Goal: Navigation & Orientation: Find specific page/section

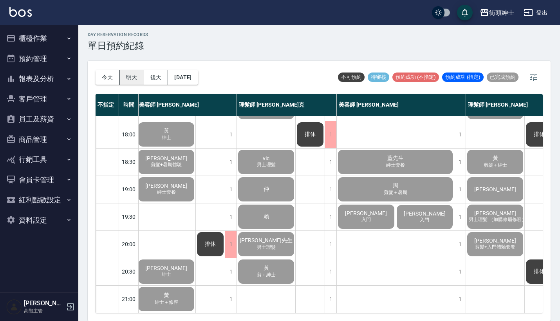
scroll to position [2, 0]
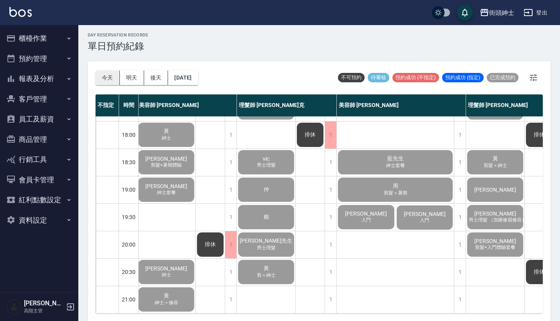
click at [103, 74] on button "今天" at bounding box center [108, 77] width 24 height 14
click at [41, 32] on button "櫃檯作業" at bounding box center [39, 38] width 72 height 20
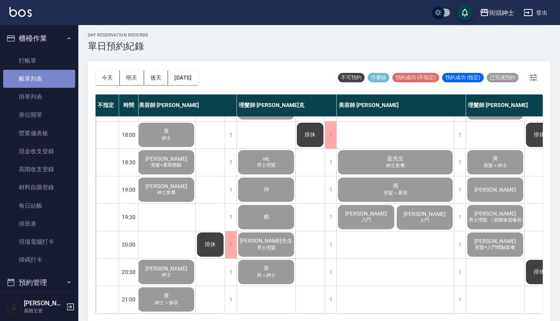
click at [59, 79] on link "帳單列表" at bounding box center [39, 79] width 72 height 18
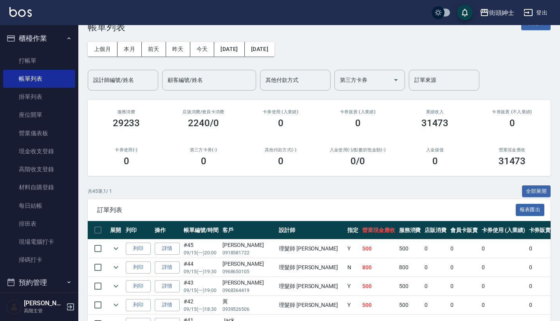
scroll to position [20, 0]
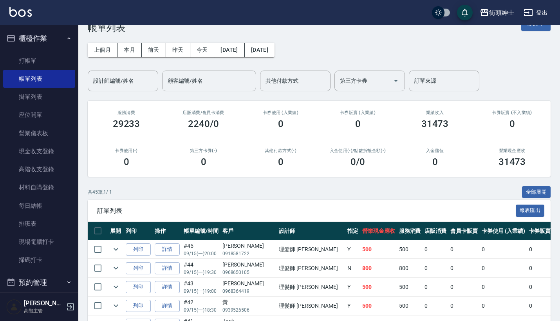
click at [43, 41] on button "櫃檯作業" at bounding box center [39, 38] width 72 height 20
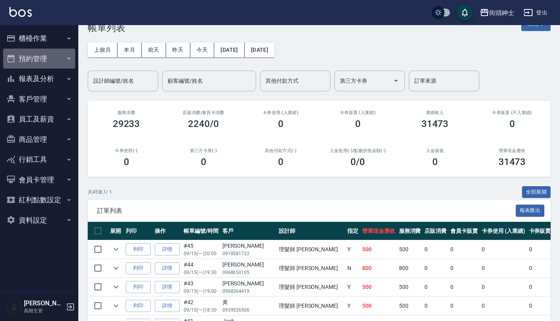
click at [65, 65] on button "預約管理" at bounding box center [39, 59] width 72 height 20
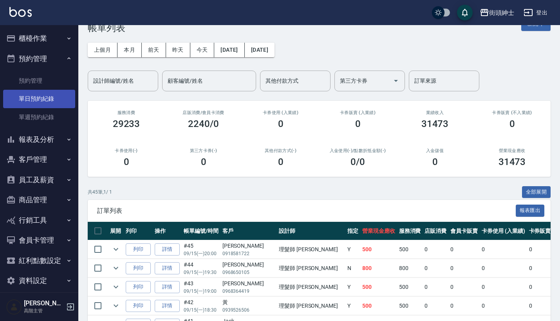
click at [57, 101] on link "單日預約紀錄" at bounding box center [39, 99] width 72 height 18
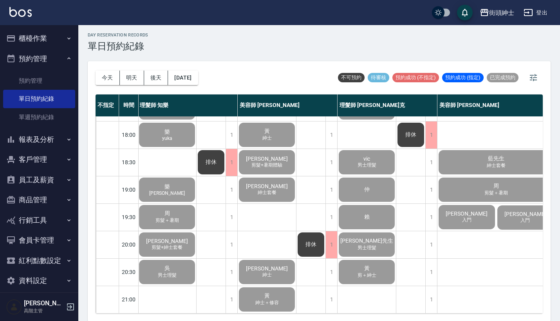
scroll to position [385, 1]
click at [60, 40] on button "櫃檯作業" at bounding box center [39, 38] width 72 height 20
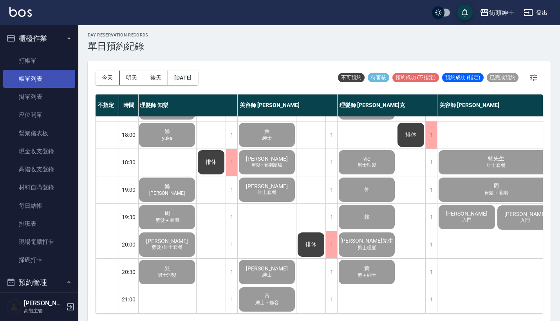
click at [50, 78] on link "帳單列表" at bounding box center [39, 79] width 72 height 18
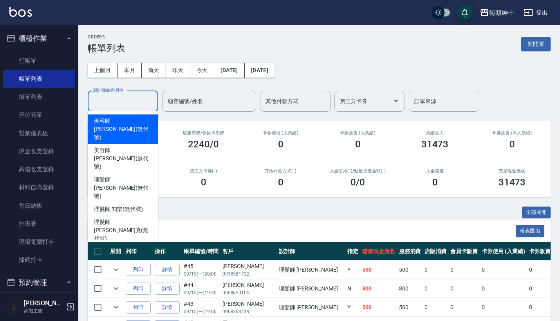
click at [136, 101] on input "設計師編號/姓名" at bounding box center [122, 101] width 63 height 14
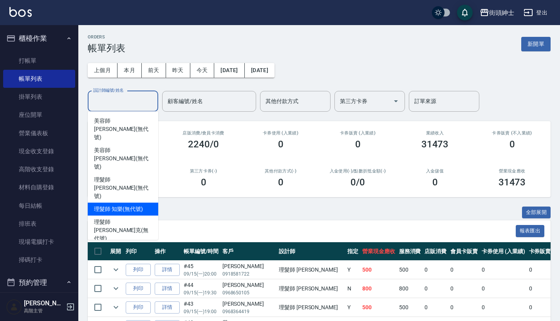
click at [130, 205] on span "理髮師 知樂 (無代號)" at bounding box center [118, 209] width 49 height 8
type input "理髮師 知樂(無代號)"
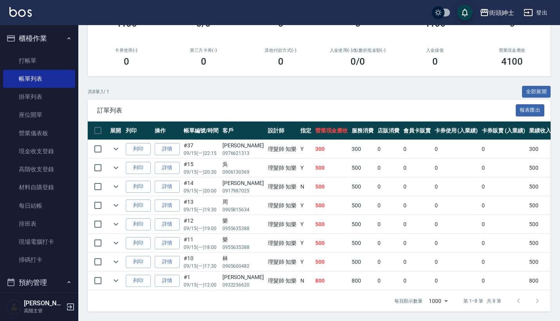
scroll to position [126, 0]
click at [61, 41] on button "櫃檯作業" at bounding box center [39, 38] width 72 height 20
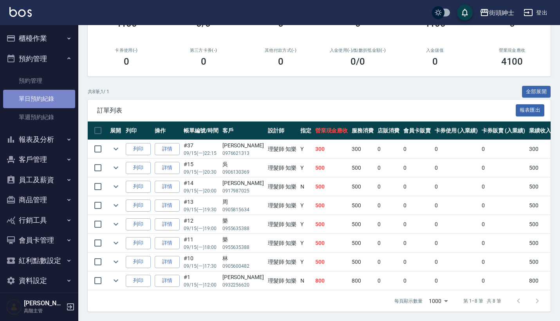
click at [54, 101] on link "單日預約紀錄" at bounding box center [39, 99] width 72 height 18
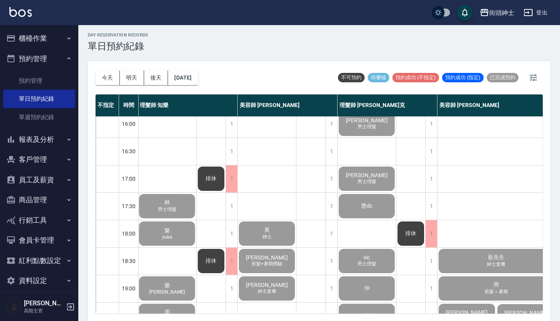
scroll to position [282, 0]
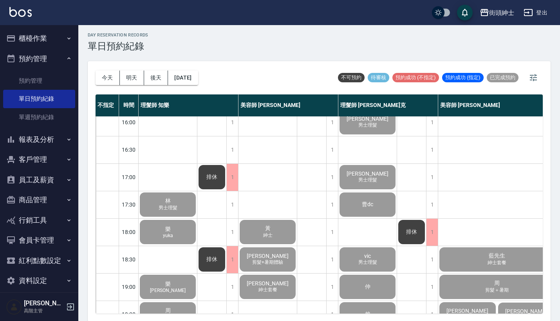
click at [58, 38] on button "櫃檯作業" at bounding box center [39, 38] width 72 height 20
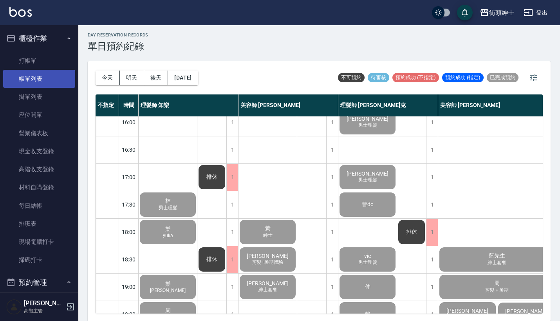
click at [45, 73] on link "帳單列表" at bounding box center [39, 79] width 72 height 18
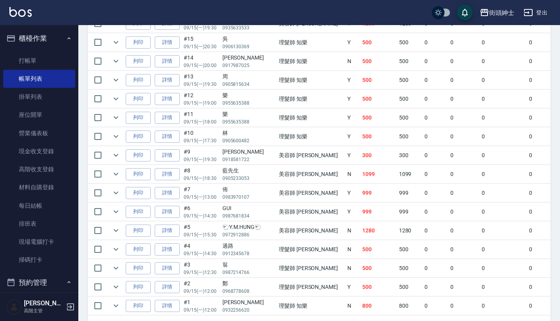
scroll to position [790, 0]
click at [48, 34] on button "櫃檯作業" at bounding box center [39, 38] width 72 height 20
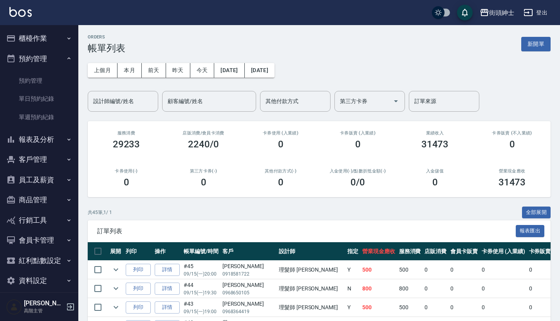
scroll to position [0, 0]
click at [57, 69] on ul "預約管理 單日預約紀錄 單週預約紀錄" at bounding box center [39, 99] width 72 height 61
click at [66, 57] on icon "button" at bounding box center [69, 58] width 6 height 6
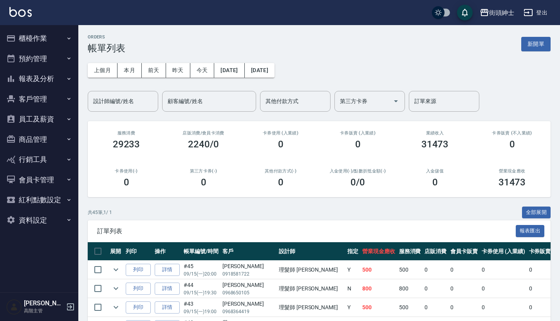
click at [67, 61] on icon "button" at bounding box center [69, 58] width 6 height 6
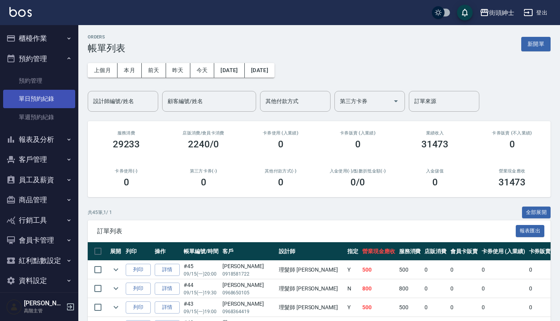
click at [63, 105] on link "單日預約紀錄" at bounding box center [39, 99] width 72 height 18
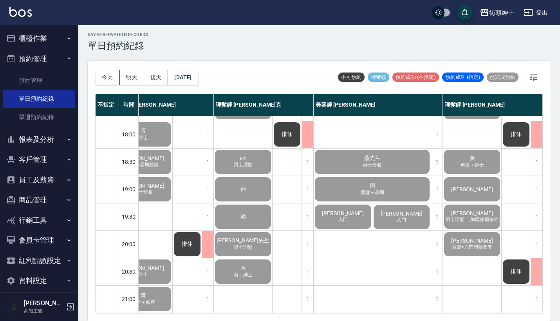
scroll to position [2, 0]
